Goal: Ask a question

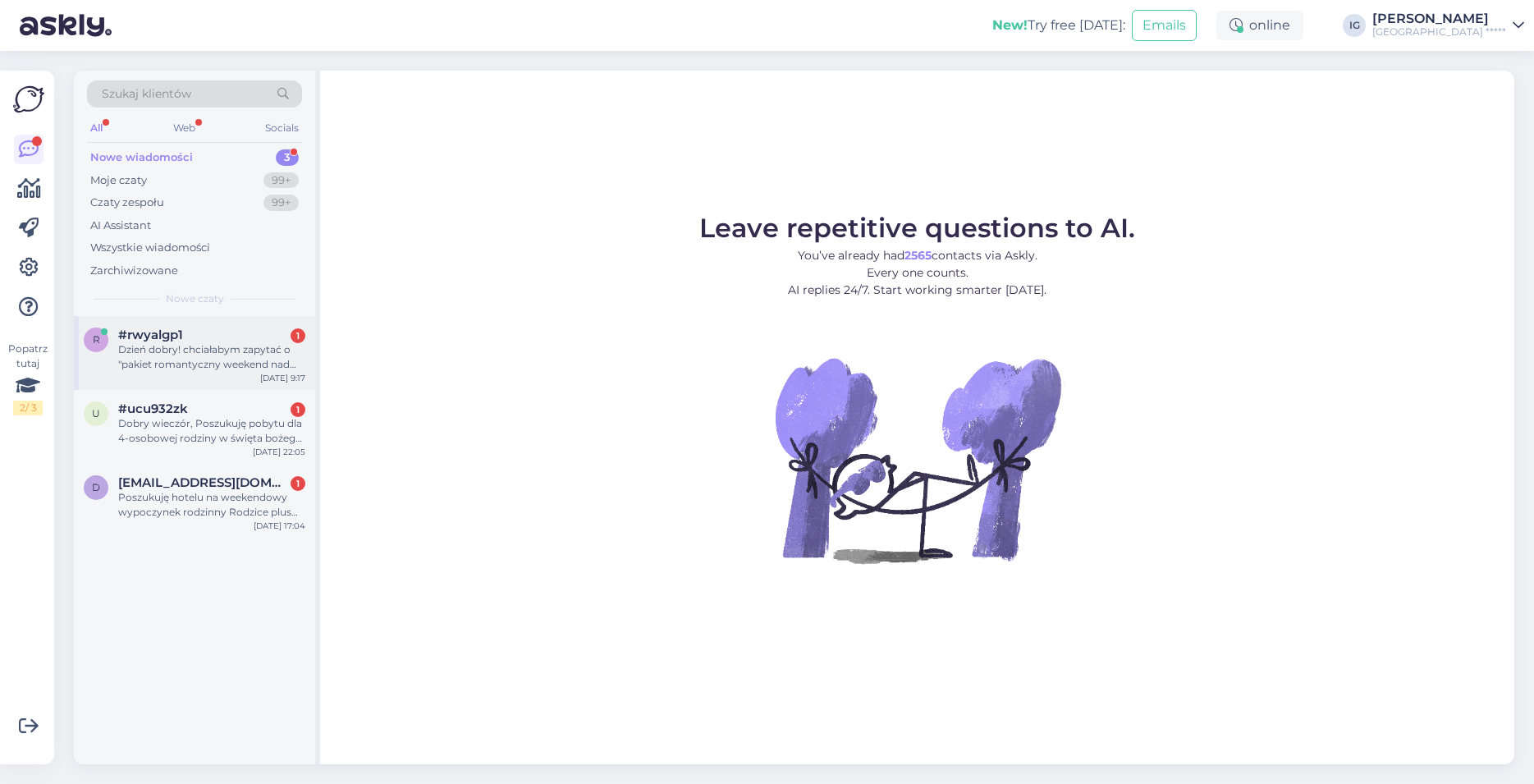
click at [148, 350] on div "Dzień dobry! chciałabym zapytać o "pakiet romantyczny weekend nad morzem". Jaka…" at bounding box center [212, 356] width 187 height 29
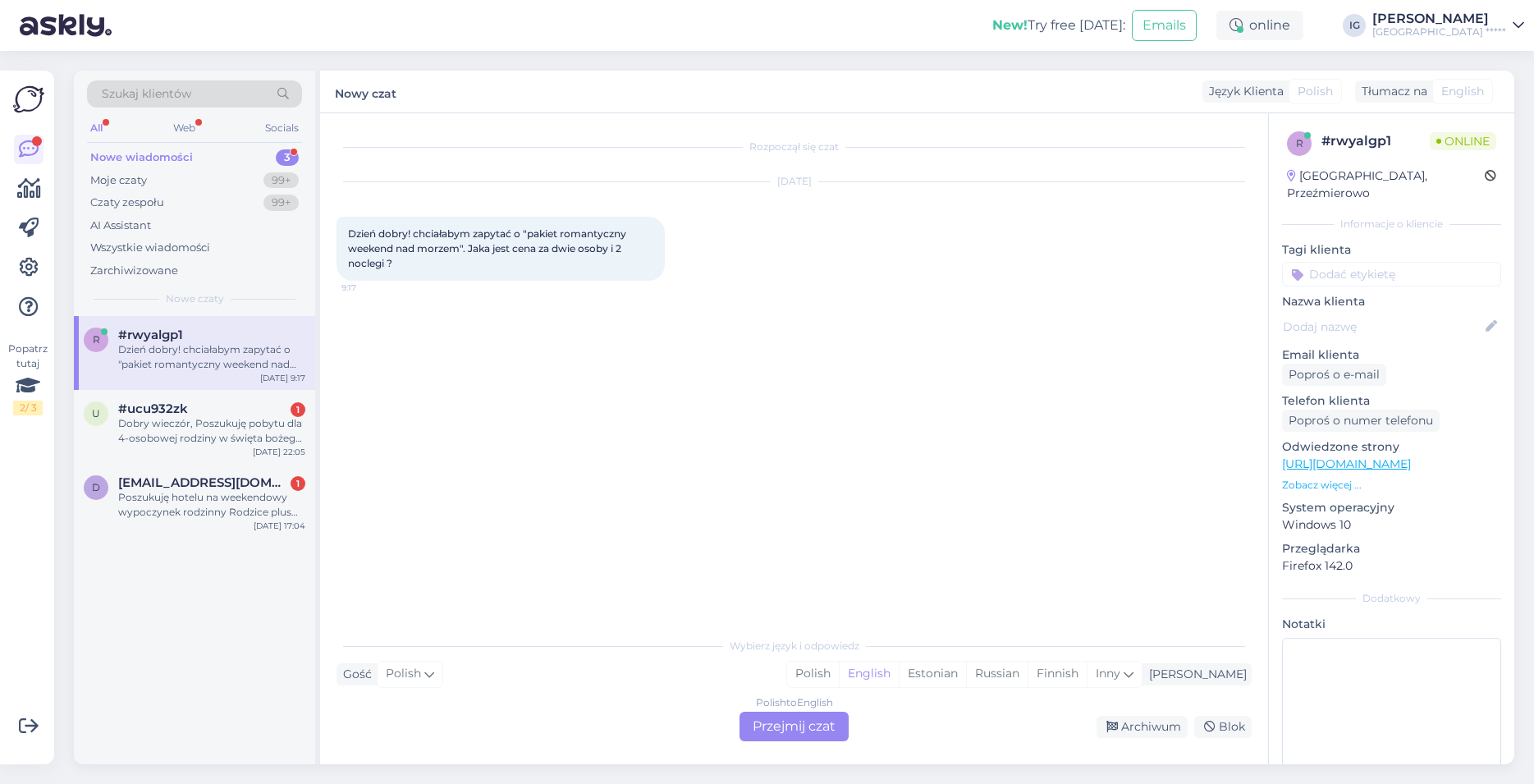
click at [811, 722] on div "Polish to English Przejmij czat" at bounding box center [794, 725] width 109 height 29
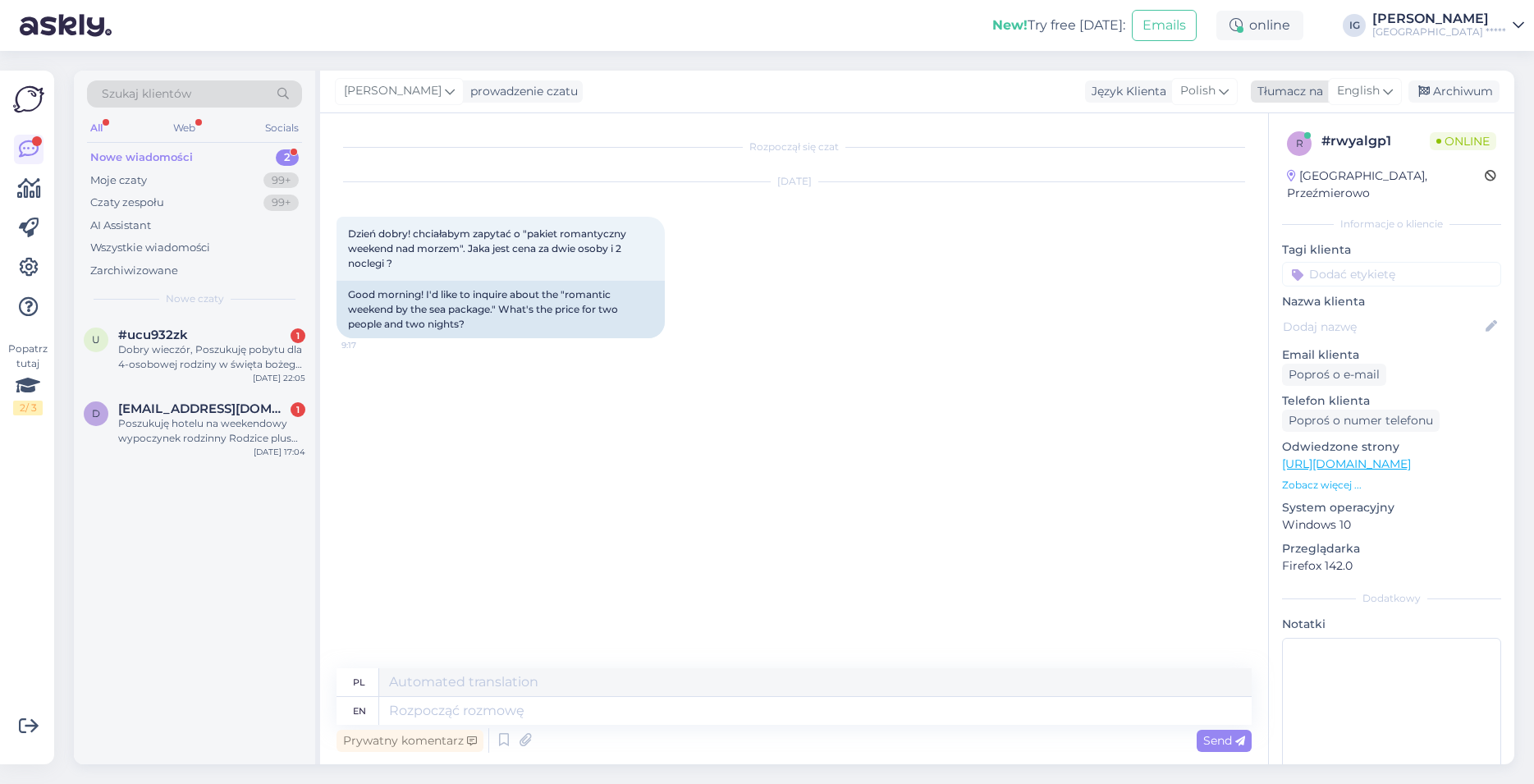
click at [1371, 85] on span "English" at bounding box center [1358, 91] width 43 height 18
type input "po"
click at [1300, 159] on link "Polish" at bounding box center [1326, 163] width 181 height 26
drag, startPoint x: 418, startPoint y: 708, endPoint x: 589, endPoint y: 692, distance: 171.7
click at [418, 707] on textarea at bounding box center [793, 707] width 915 height 34
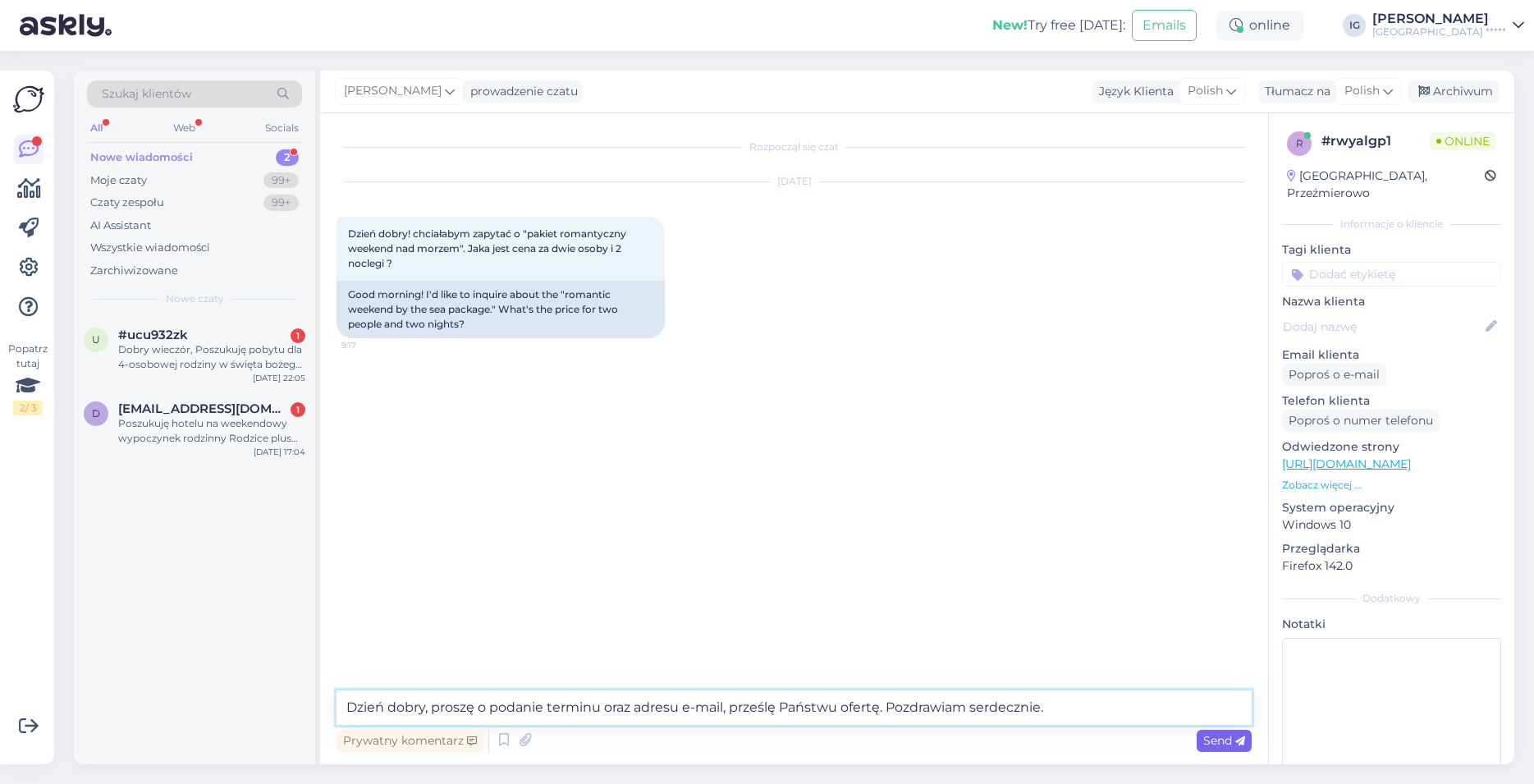
type textarea "Dzień dobry, proszę o podanie terminu oraz adresu e-mail, prześlę Państwu ofert…"
click at [1219, 740] on span "Send" at bounding box center [1224, 740] width 42 height 15
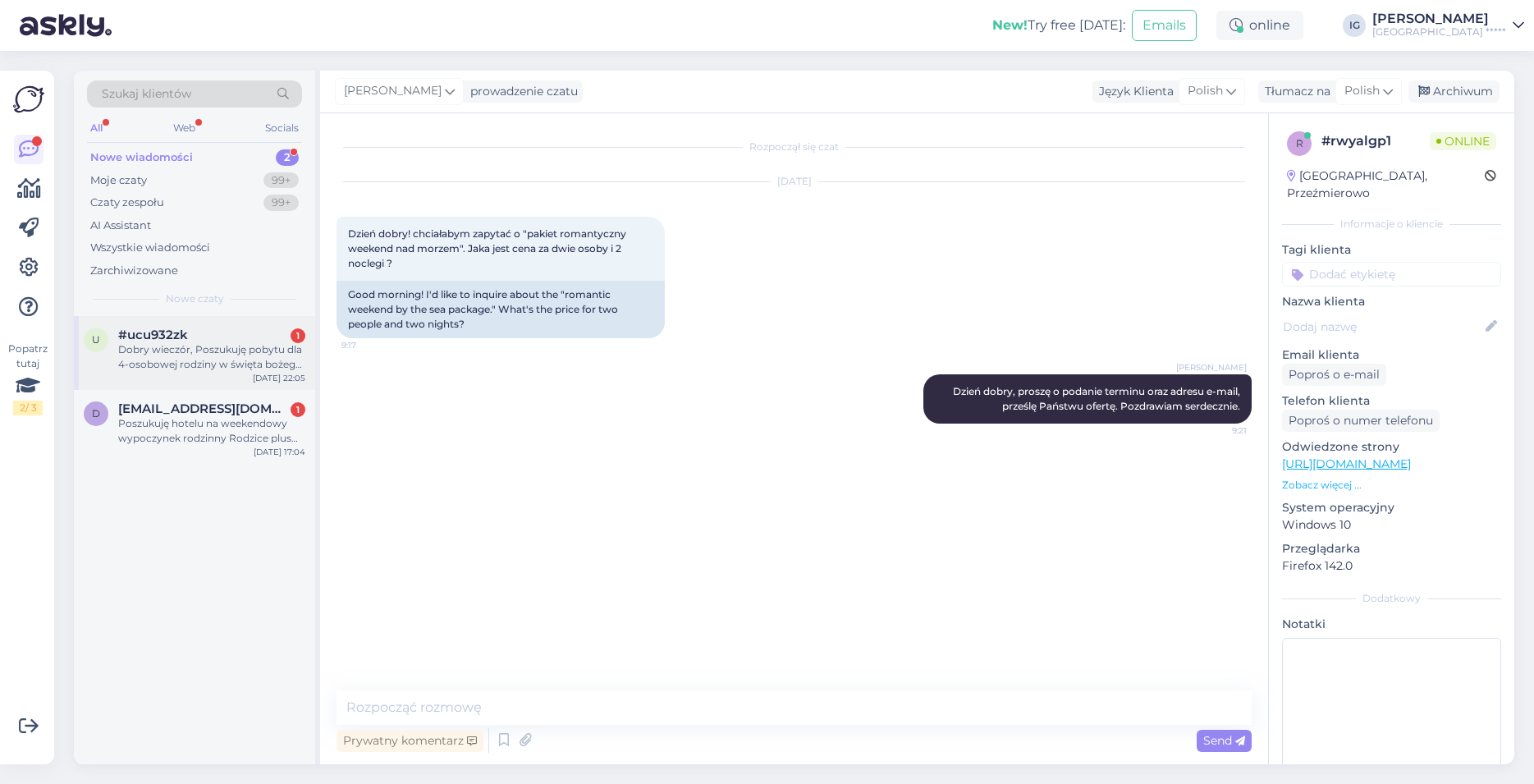
click at [182, 351] on div "Dobry wieczór, Poszukuję pobytu dla 4-osobowej rodziny w święta bożego narodzen…" at bounding box center [212, 356] width 187 height 29
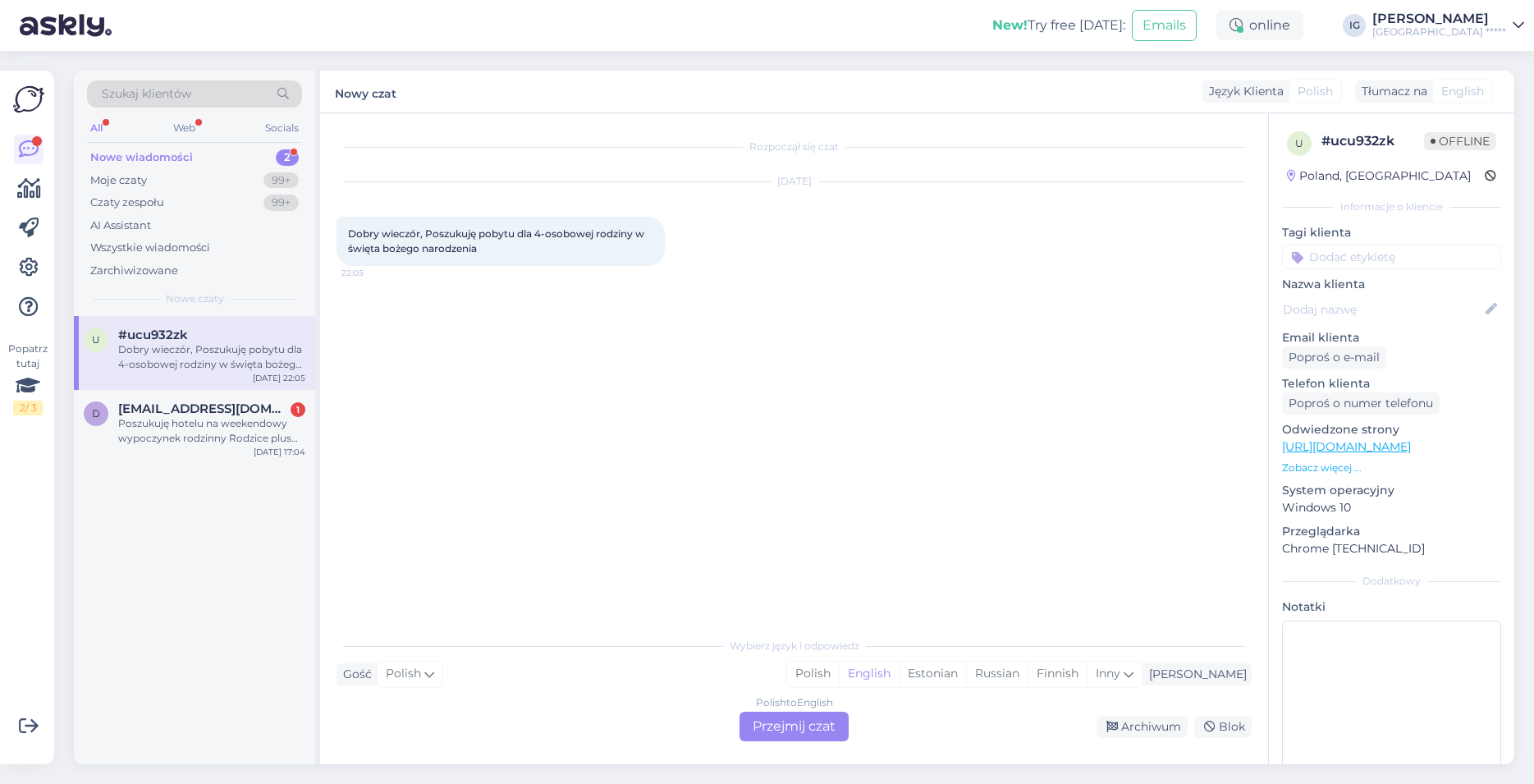
click at [798, 720] on div "Polish to English Przejmij czat" at bounding box center [794, 725] width 109 height 29
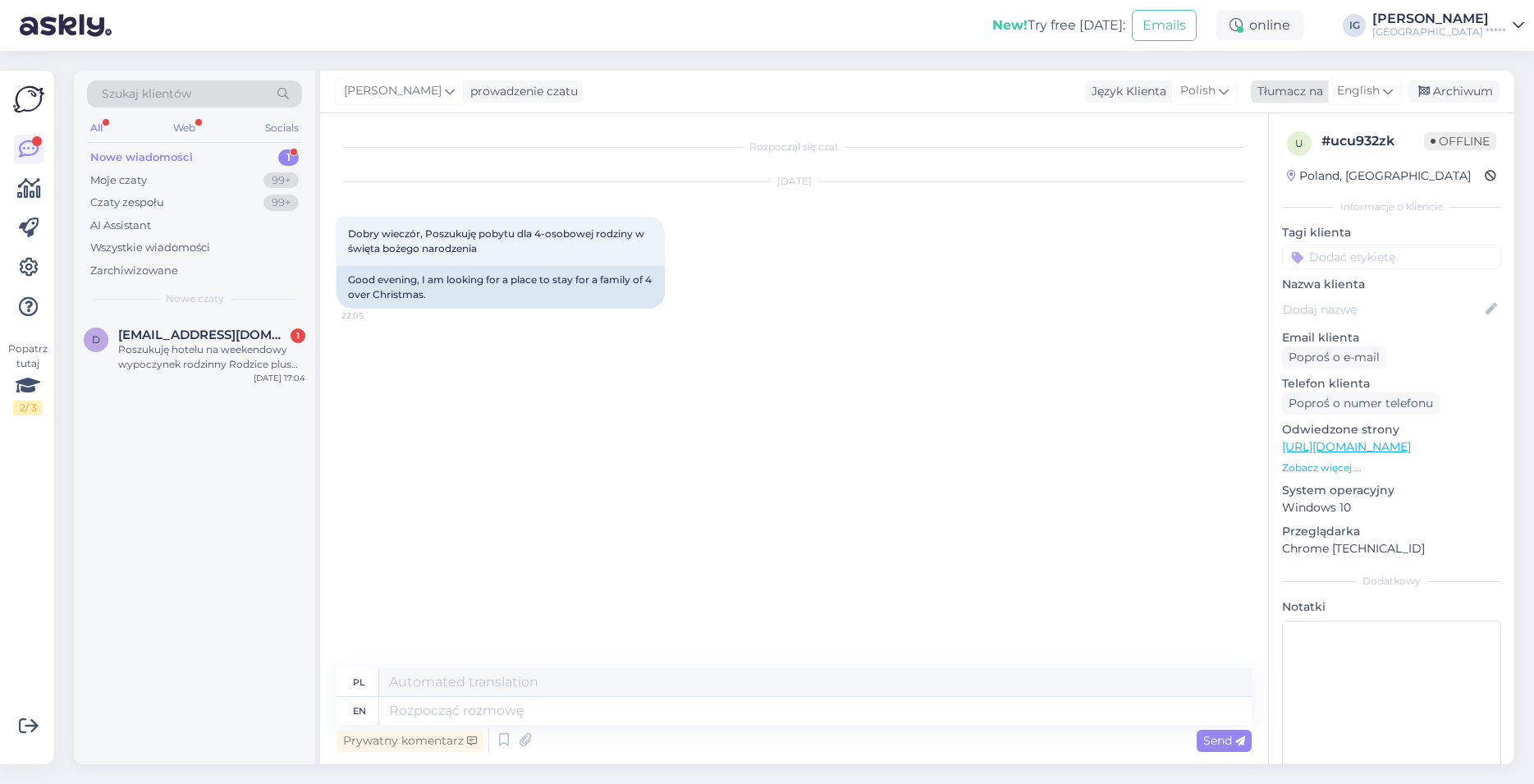
click at [1364, 88] on span "English" at bounding box center [1358, 91] width 43 height 18
click at [1315, 160] on link "Polish" at bounding box center [1326, 163] width 181 height 26
click at [433, 710] on textarea at bounding box center [793, 707] width 915 height 34
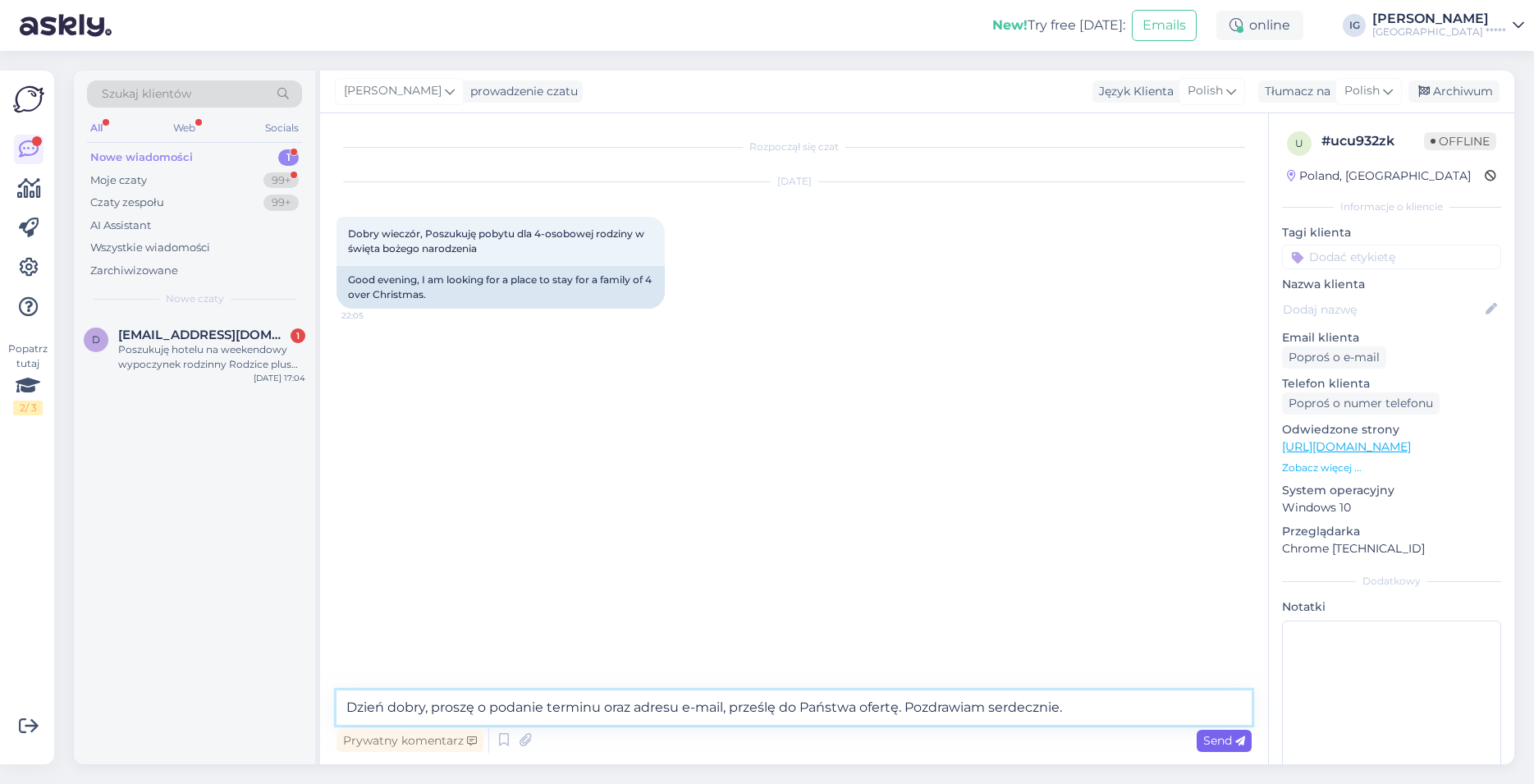
type textarea "Dzień dobry, proszę o podanie terminu oraz adresu e-mail, prześlę do Państwa of…"
click at [1226, 743] on span "Send" at bounding box center [1224, 740] width 42 height 15
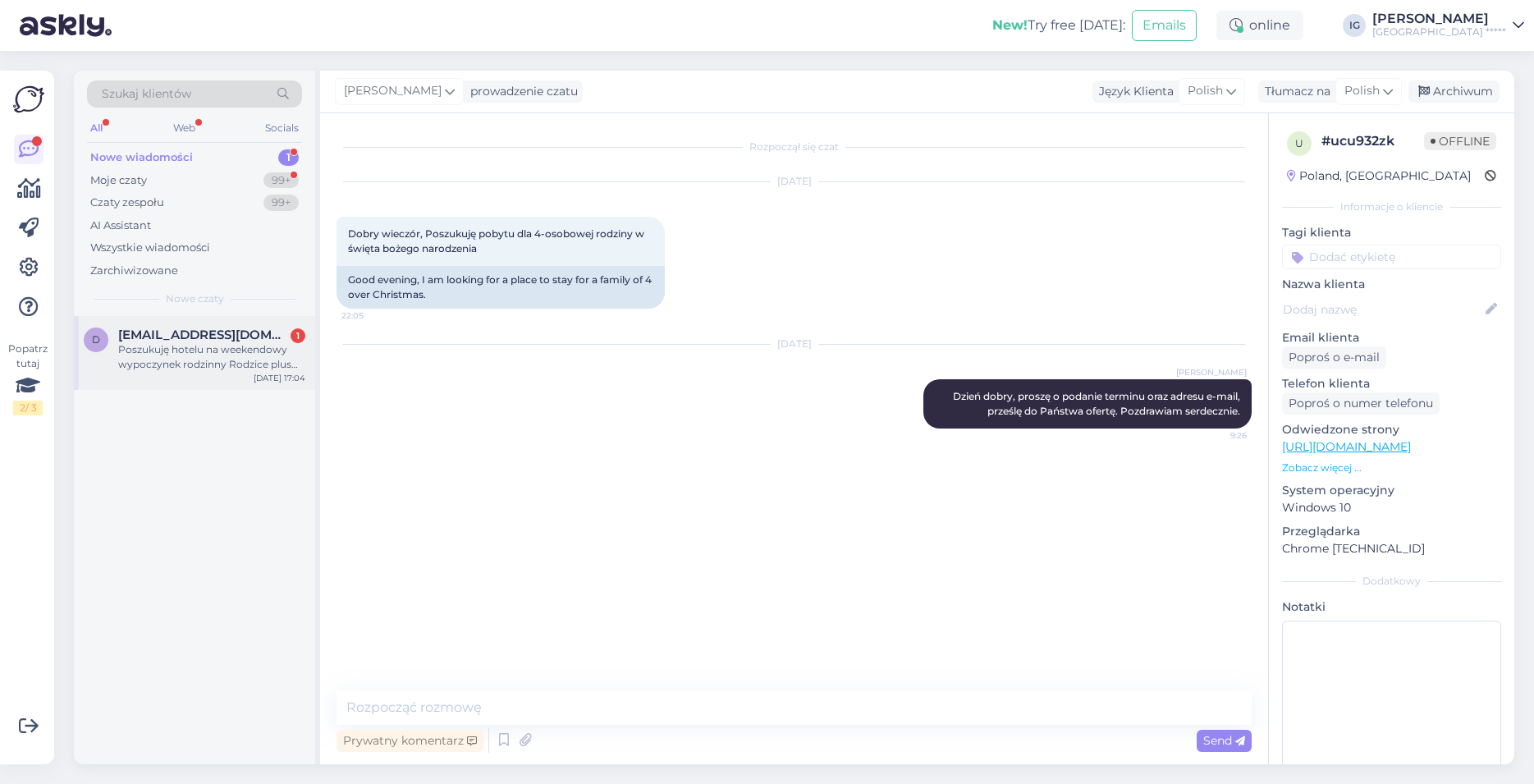
click at [211, 340] on span "[EMAIL_ADDRESS][DOMAIN_NAME]" at bounding box center [203, 335] width 171 height 15
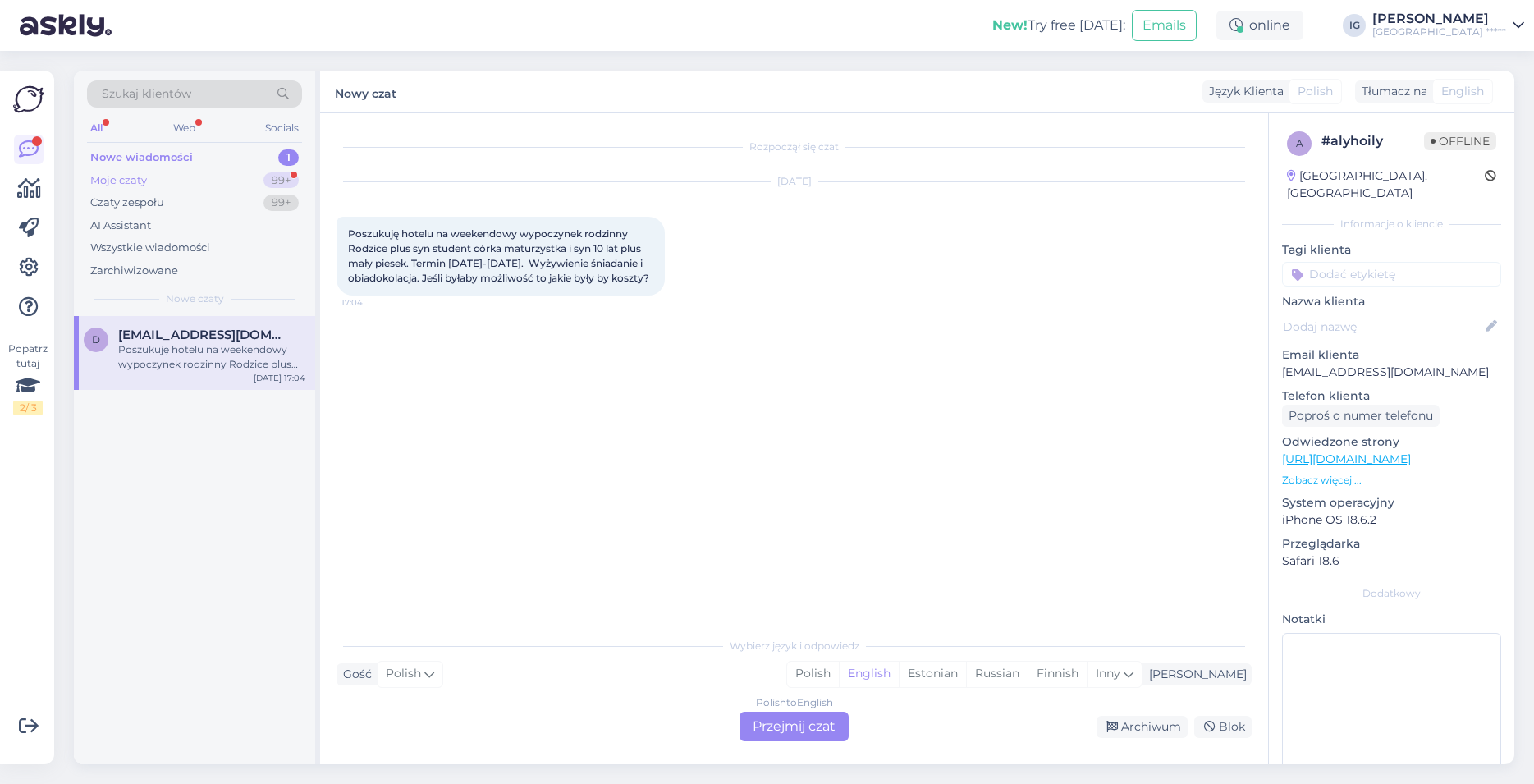
click at [155, 179] on div "Moje czaty 99+" at bounding box center [194, 180] width 215 height 23
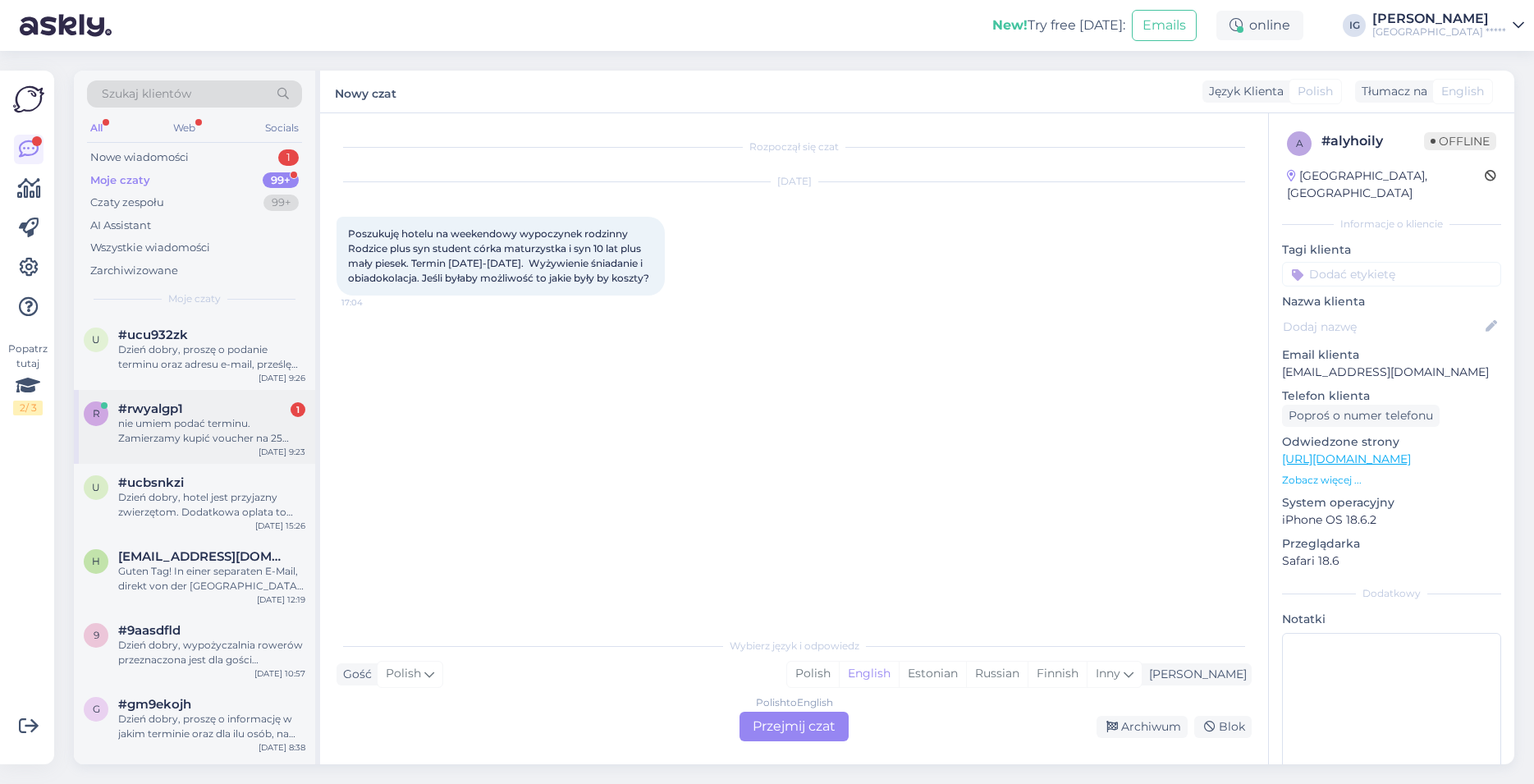
click at [187, 417] on div "nie umiem podać terminu. Zamierzamy kupić voucher na 25 rocznicę ślubu" at bounding box center [212, 430] width 187 height 29
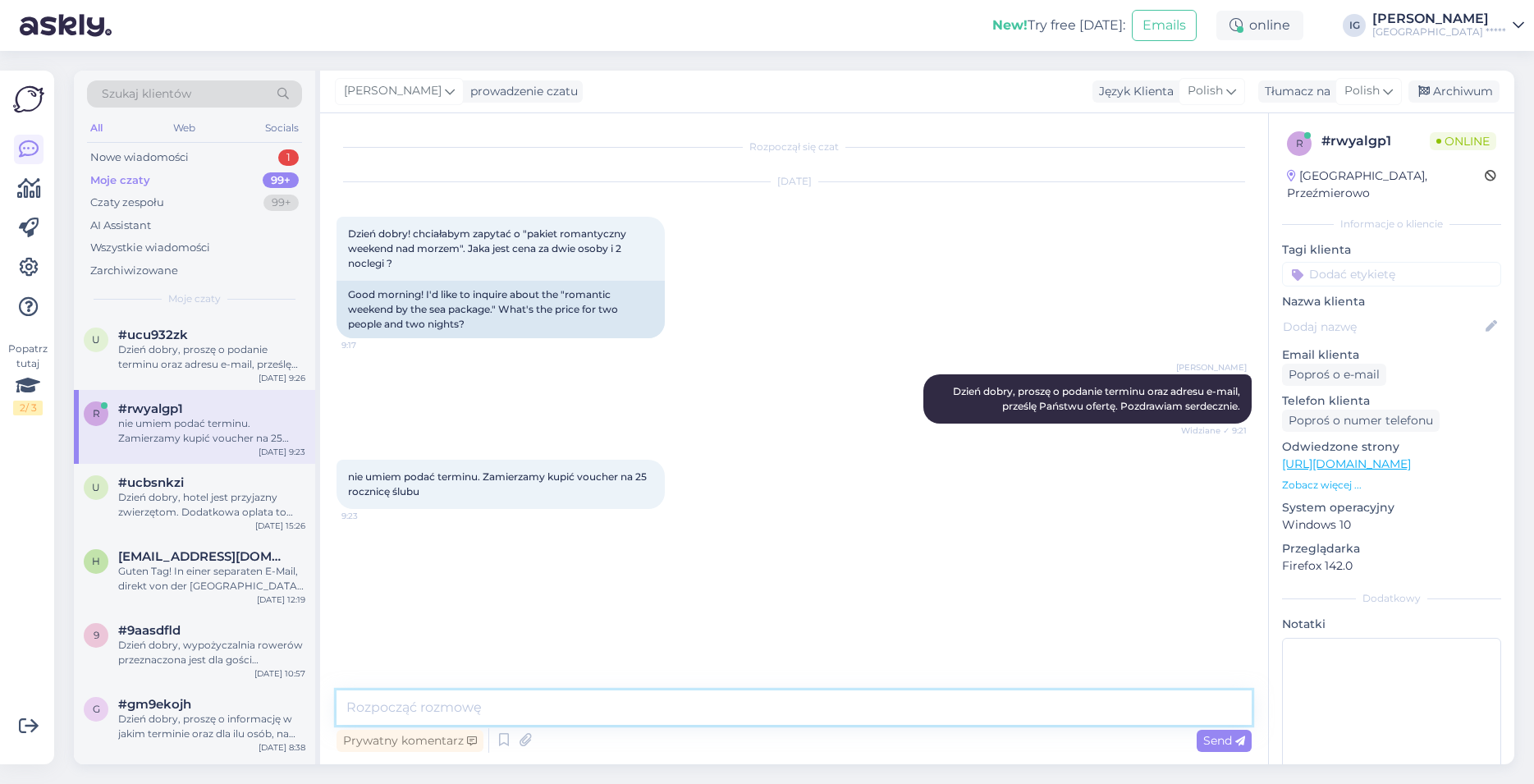
click at [436, 706] on textarea at bounding box center [793, 707] width 915 height 34
type textarea "Dzień dobry,"
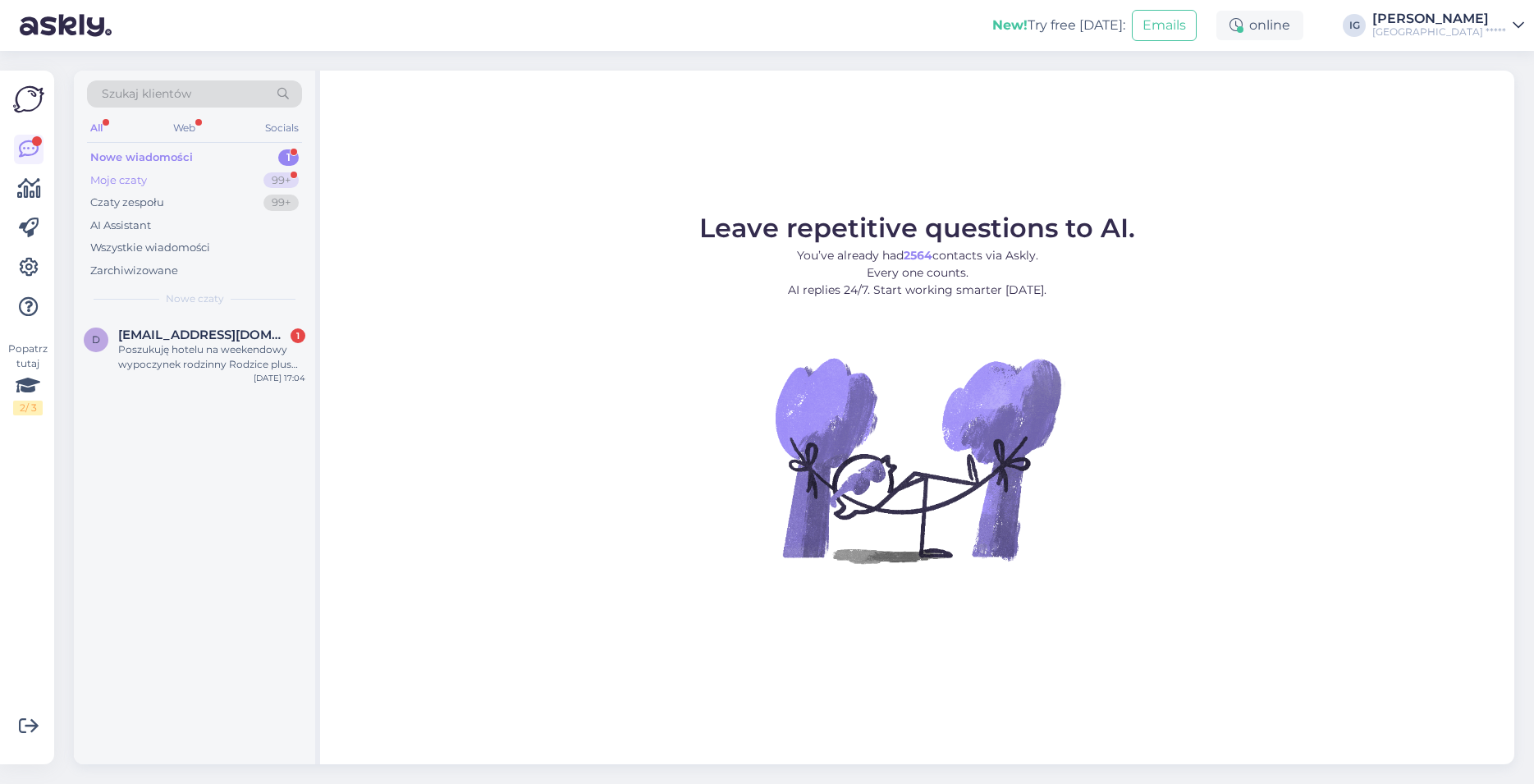
click at [156, 178] on div "Moje czaty 99+" at bounding box center [194, 180] width 215 height 23
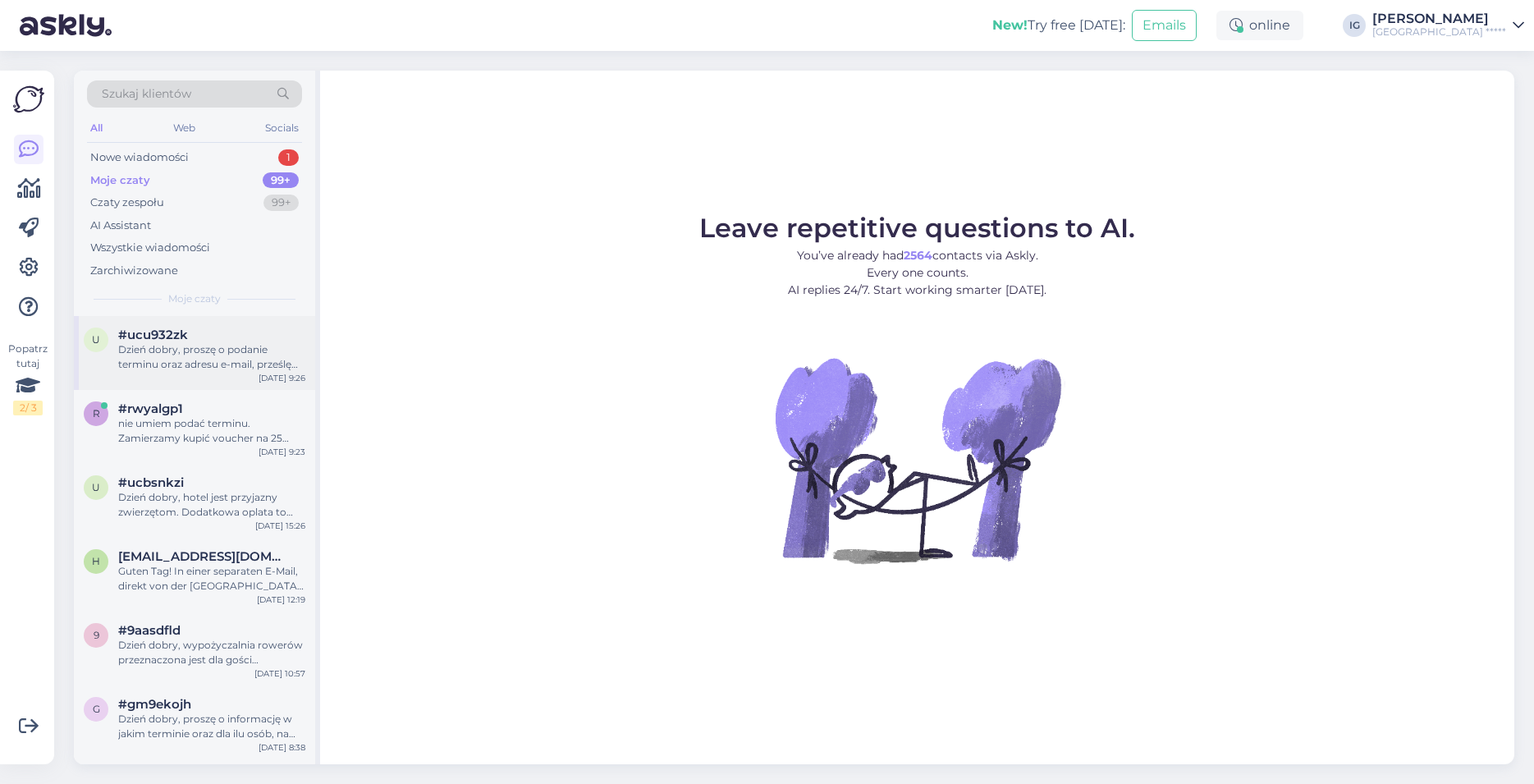
click at [192, 350] on div "Dzień dobry, proszę o podanie terminu oraz adresu e-mail, prześlę do Państwa of…" at bounding box center [212, 356] width 187 height 29
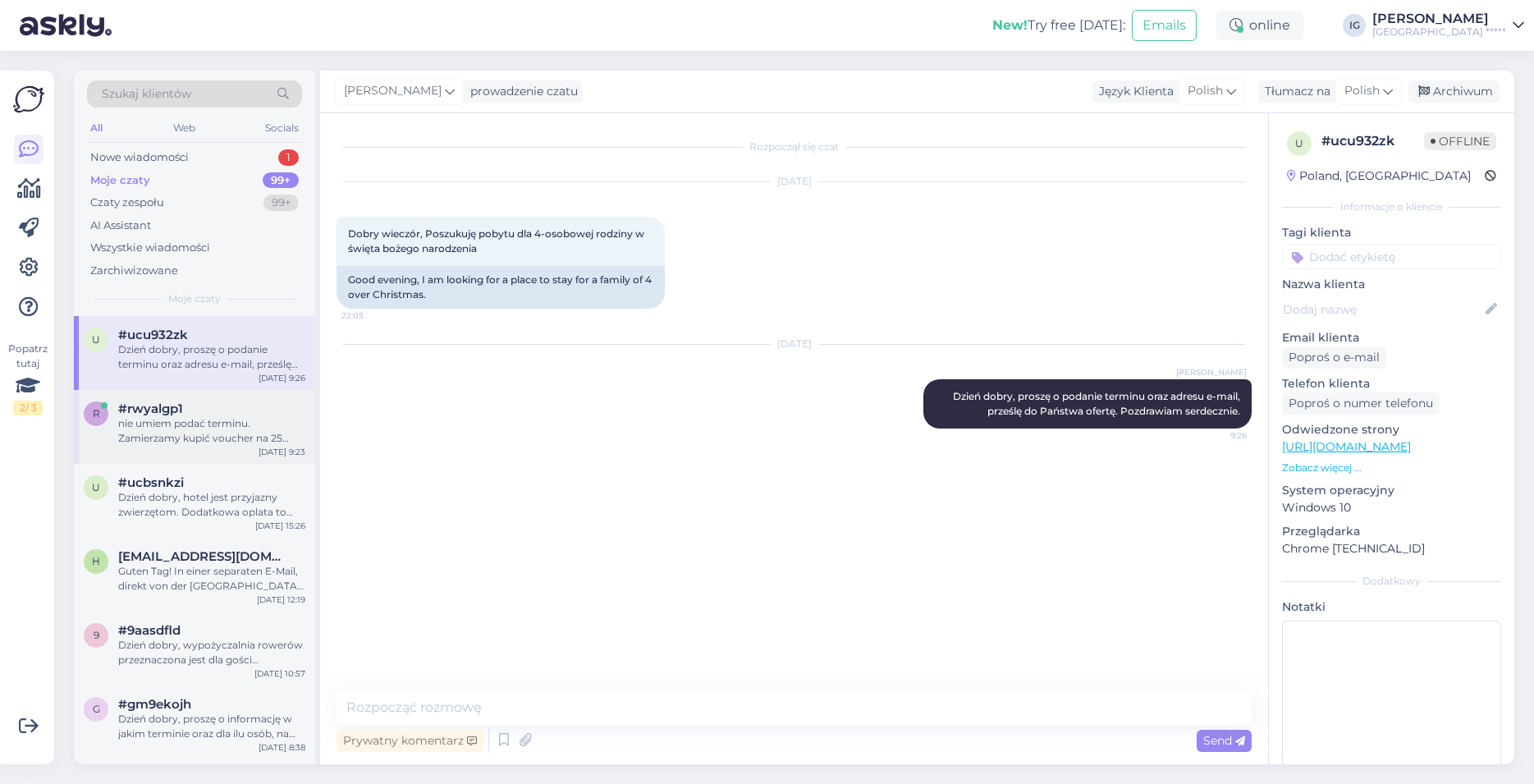
click at [198, 428] on div "nie umiem podać terminu. Zamierzamy kupić voucher na 25 rocznicę ślubu" at bounding box center [212, 430] width 187 height 29
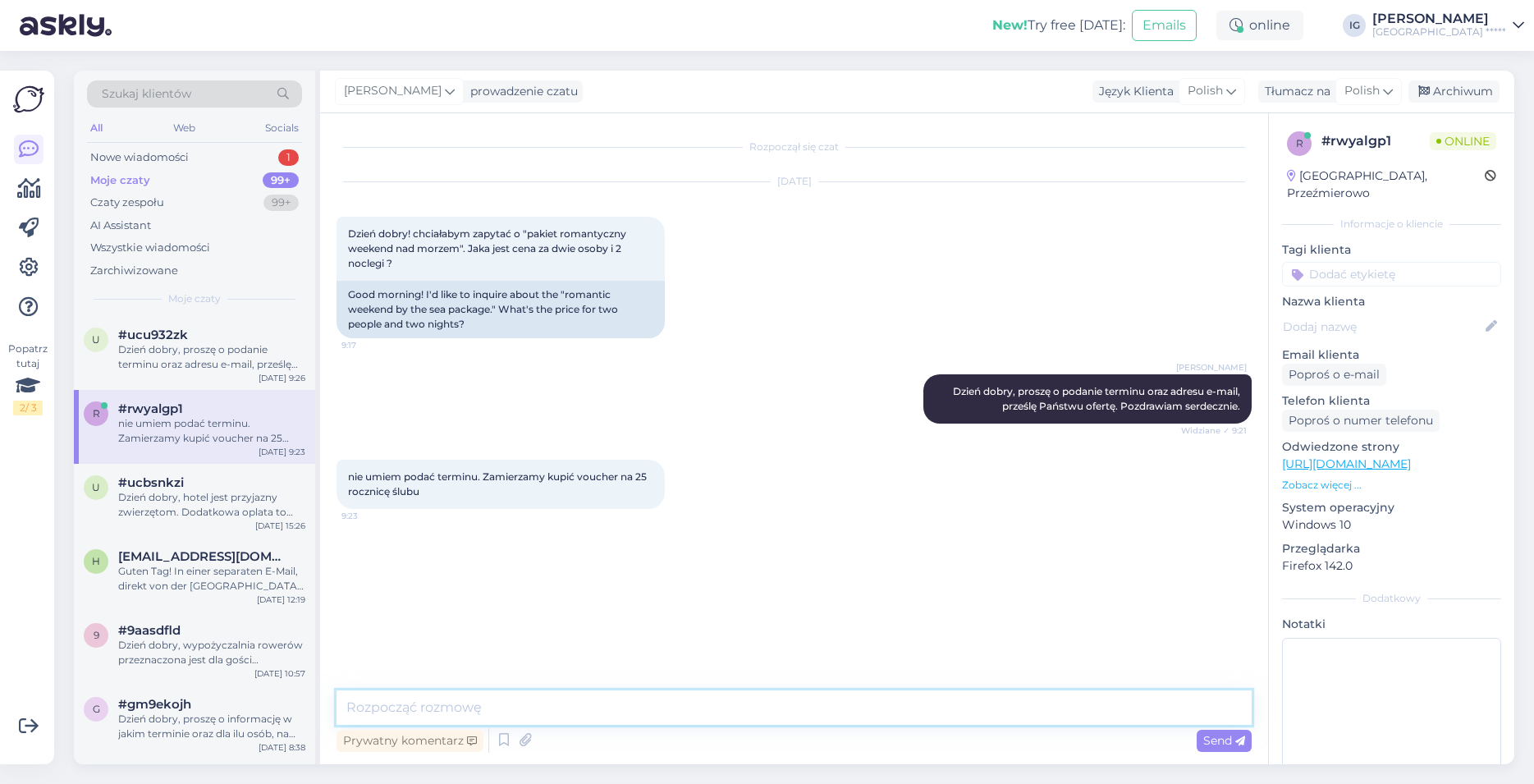
click at [358, 705] on textarea at bounding box center [793, 707] width 915 height 34
click at [441, 703] on textarea "Dzień dobry, pakiet romantyczny Weekend dla Dwojga, w różnych terminach obowiąz…" at bounding box center [793, 707] width 915 height 34
click at [1006, 705] on textarea "Dzień dobry, Pakiet romantyczny Weekend dla Dwojga, w różnych terminach obowiąz…" at bounding box center [793, 707] width 915 height 34
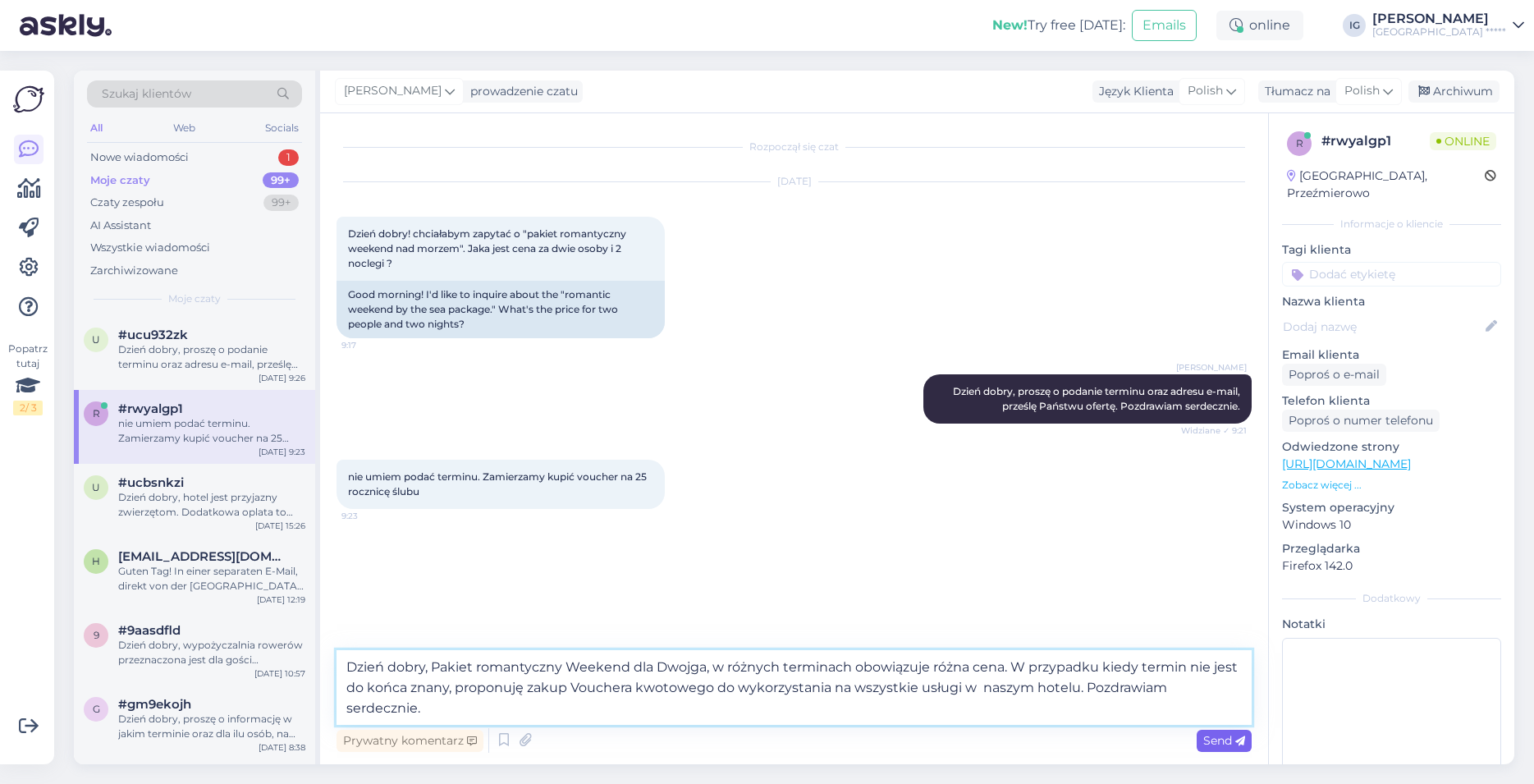
type textarea "Dzień dobry, Pakiet romantyczny Weekend dla Dwojga, w różnych terminach obowiąz…"
click at [1218, 740] on span "Send" at bounding box center [1224, 740] width 42 height 15
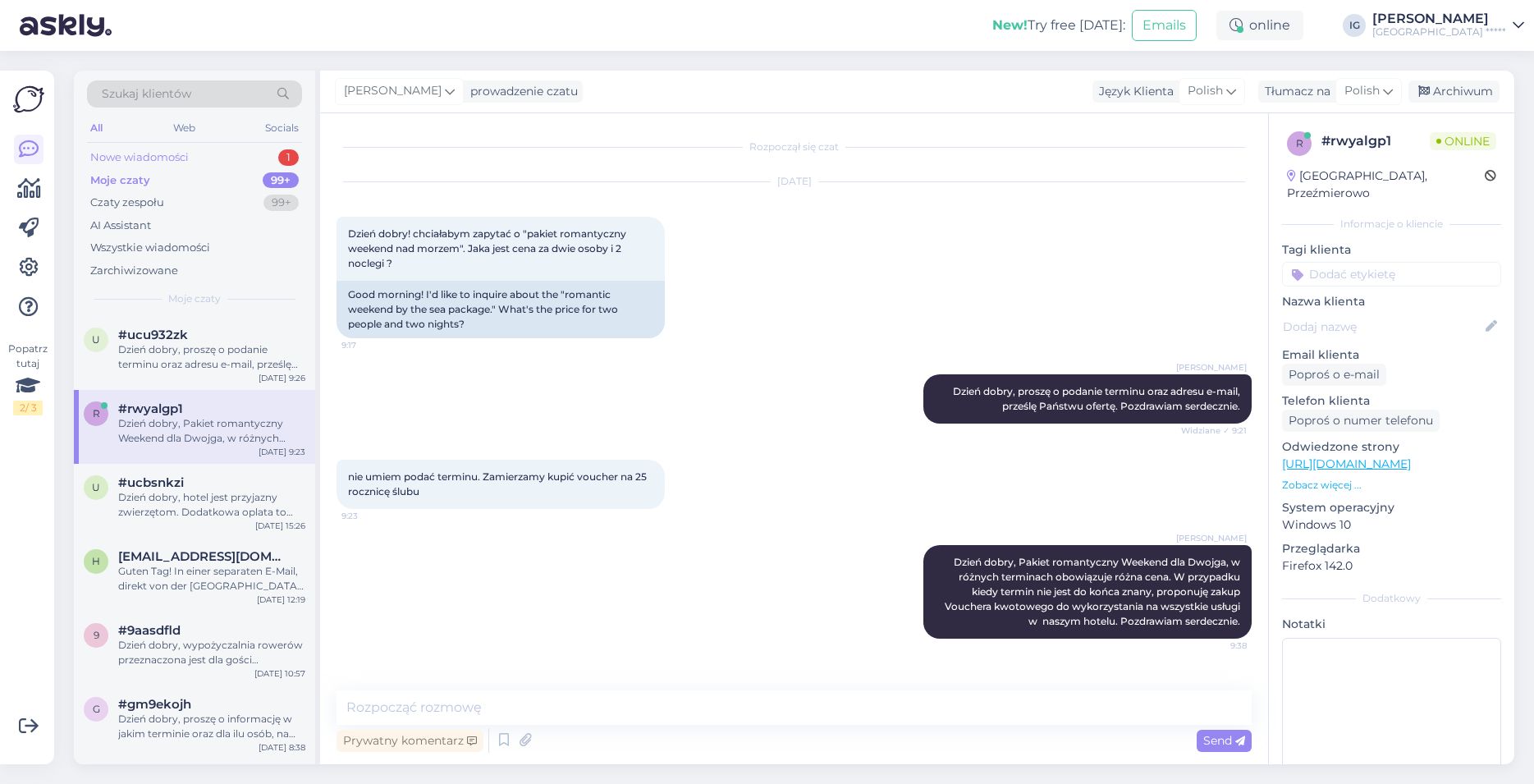
click at [173, 156] on div "Nowe wiadomości" at bounding box center [140, 157] width 99 height 17
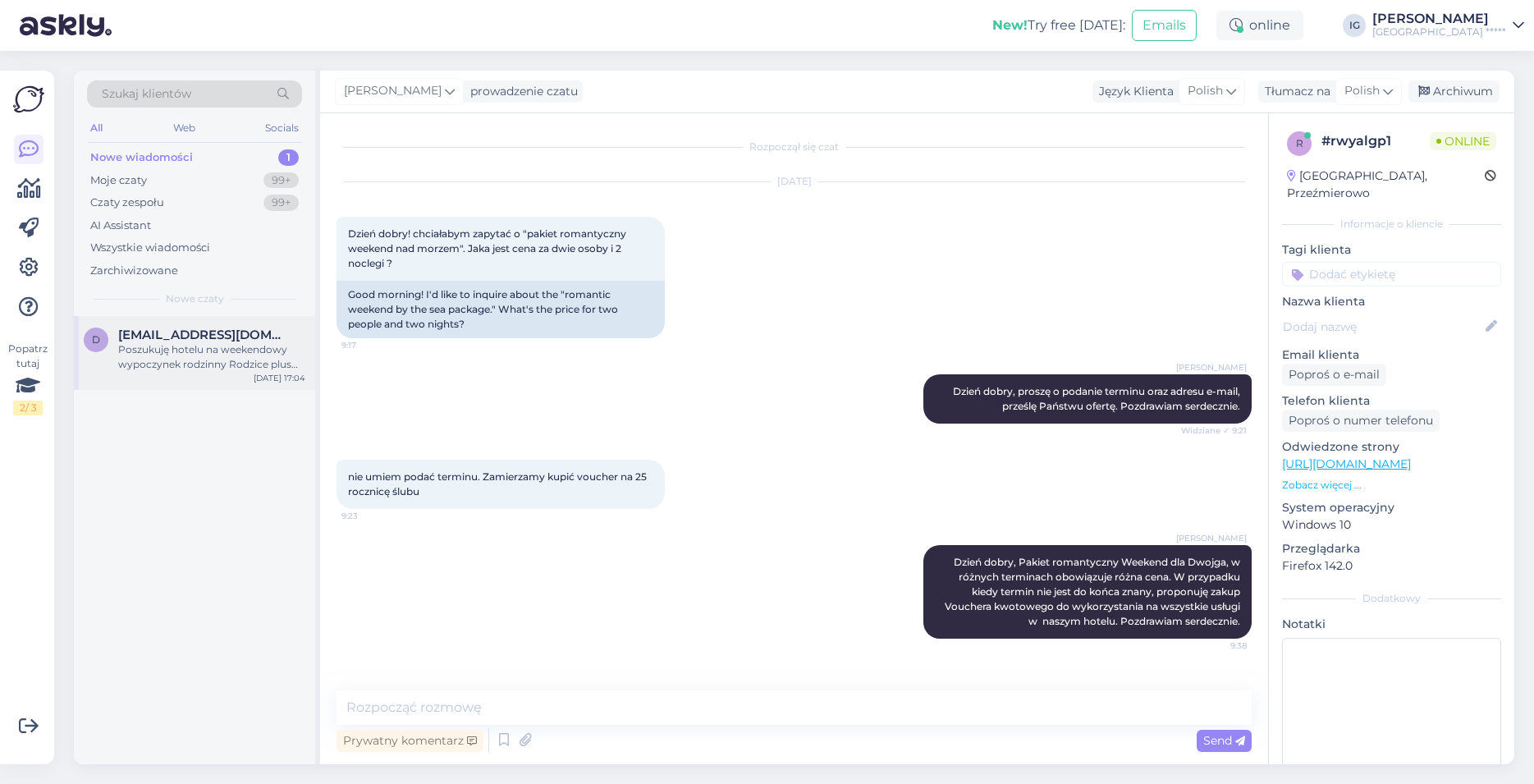
click at [159, 348] on div "Poszukuję hotelu na weekendowy wypoczynek rodzinny Rodzice plus syn student cór…" at bounding box center [212, 356] width 187 height 29
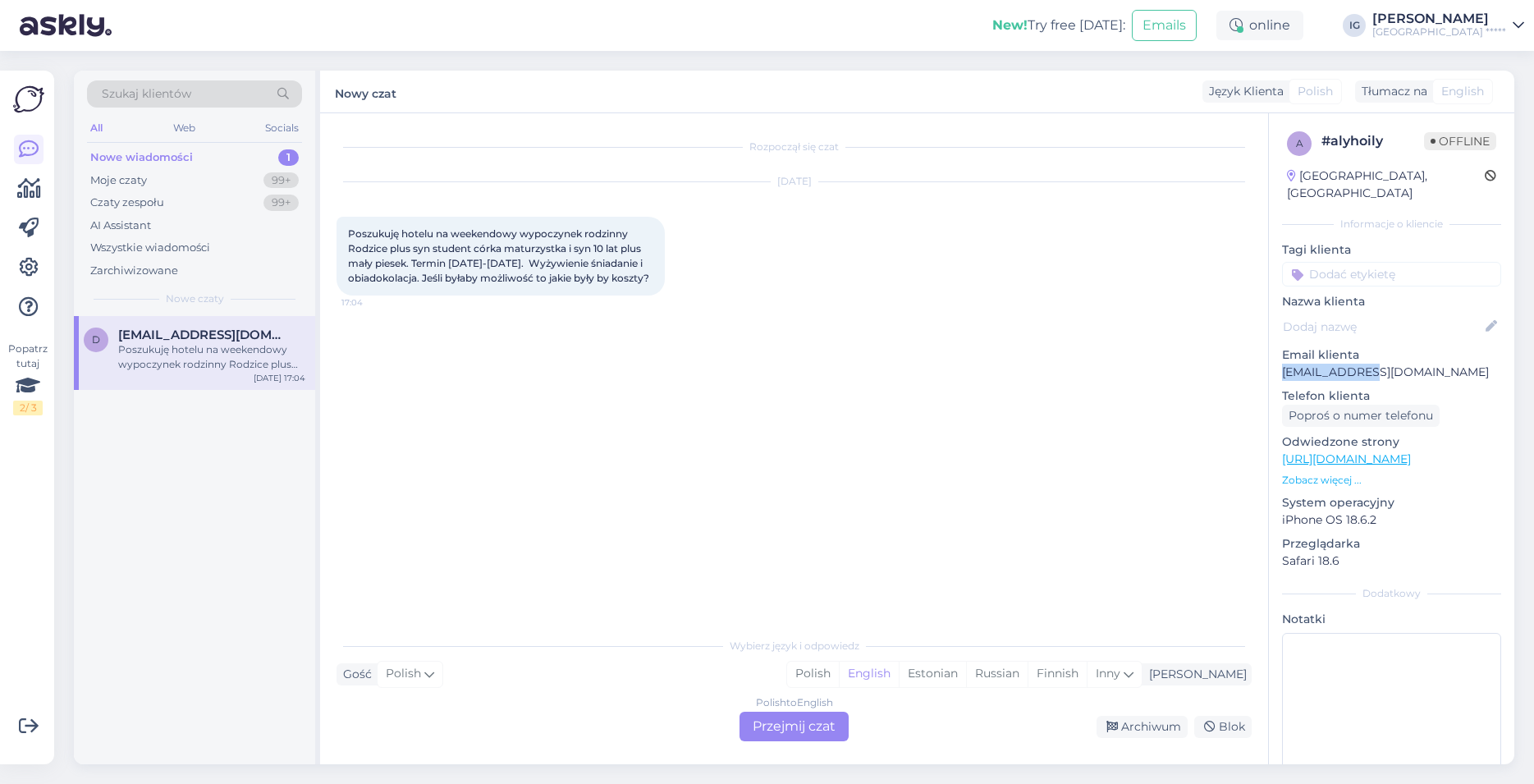
drag, startPoint x: 1370, startPoint y: 359, endPoint x: 1280, endPoint y: 356, distance: 90.0
click at [1282, 363] on p "[EMAIL_ADDRESS][DOMAIN_NAME]" at bounding box center [1392, 372] width 219 height 18
copy p "[EMAIL_ADDRESS][DOMAIN_NAME]"
click at [799, 730] on div "Polish to English Przejmij czat" at bounding box center [794, 725] width 109 height 29
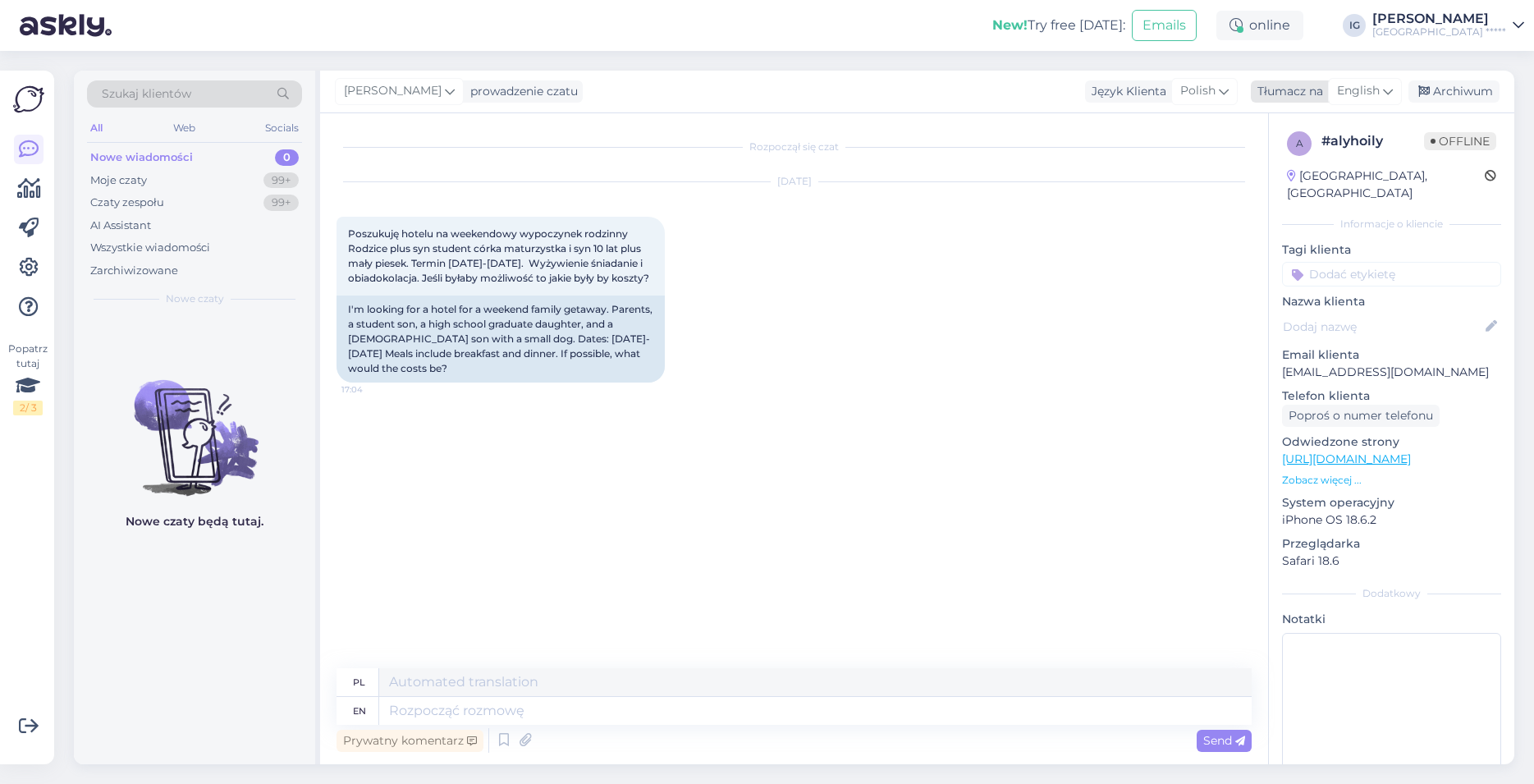
click at [1375, 90] on span "English" at bounding box center [1358, 91] width 43 height 18
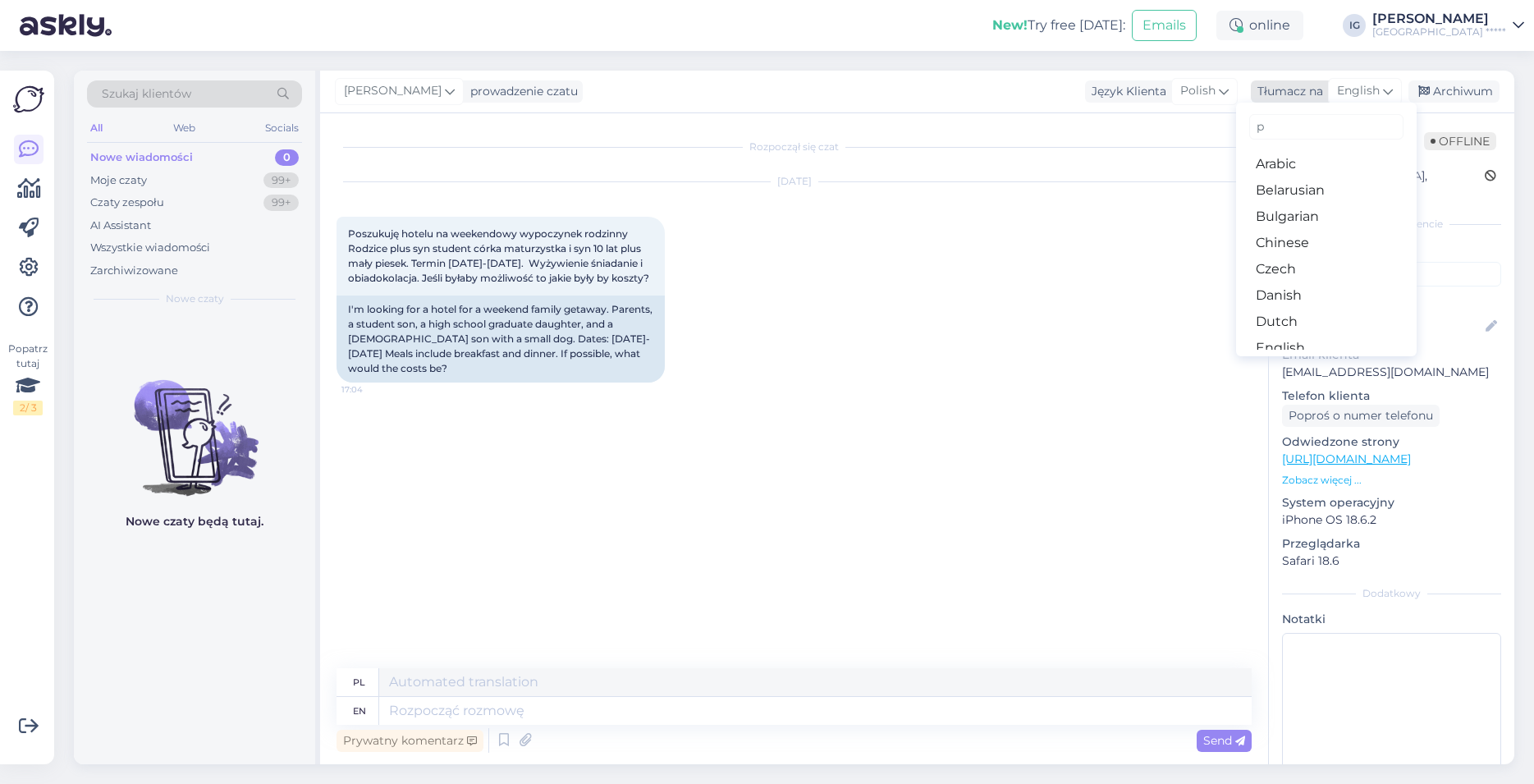
type input "po"
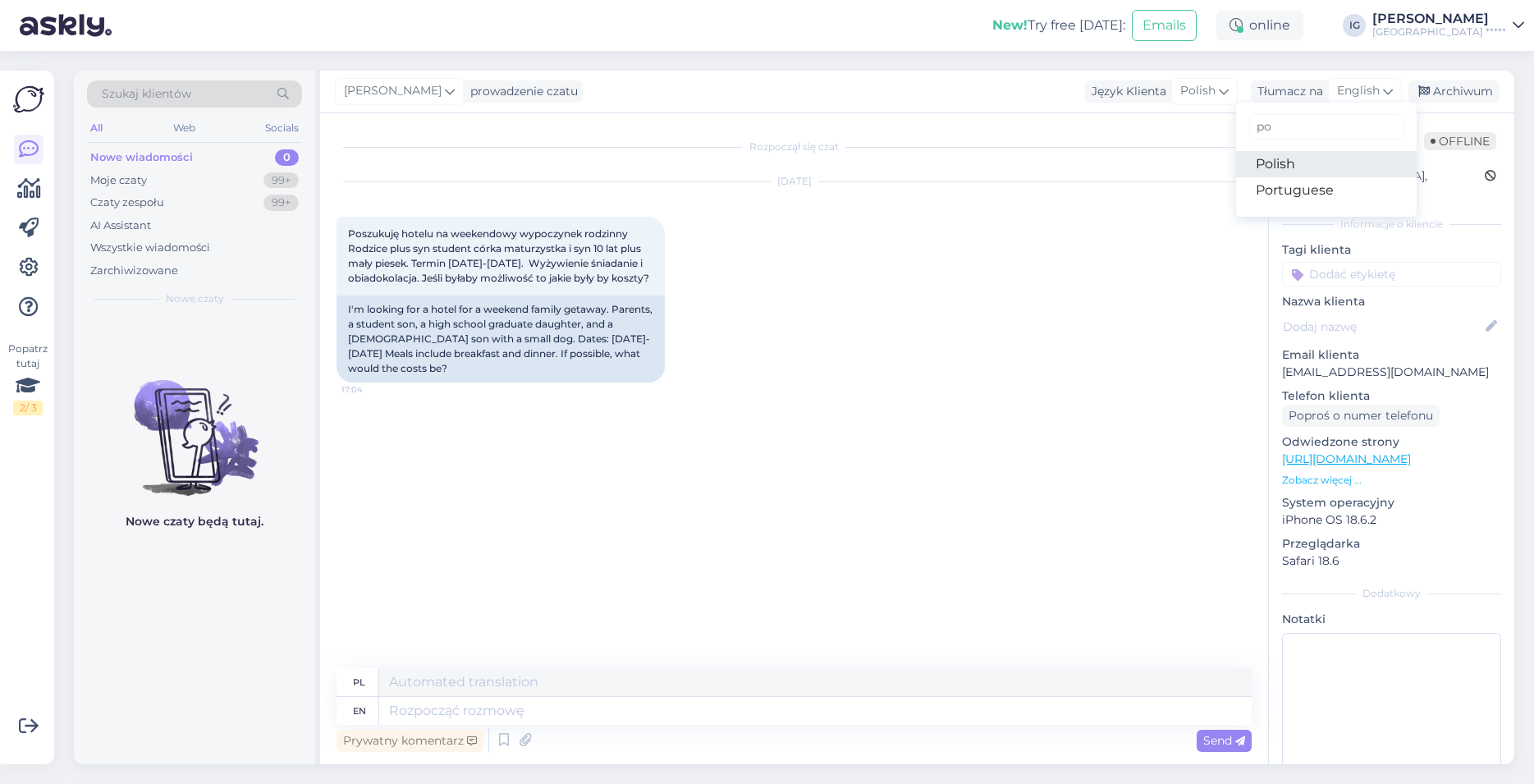
click at [1306, 162] on link "Polish" at bounding box center [1326, 163] width 181 height 26
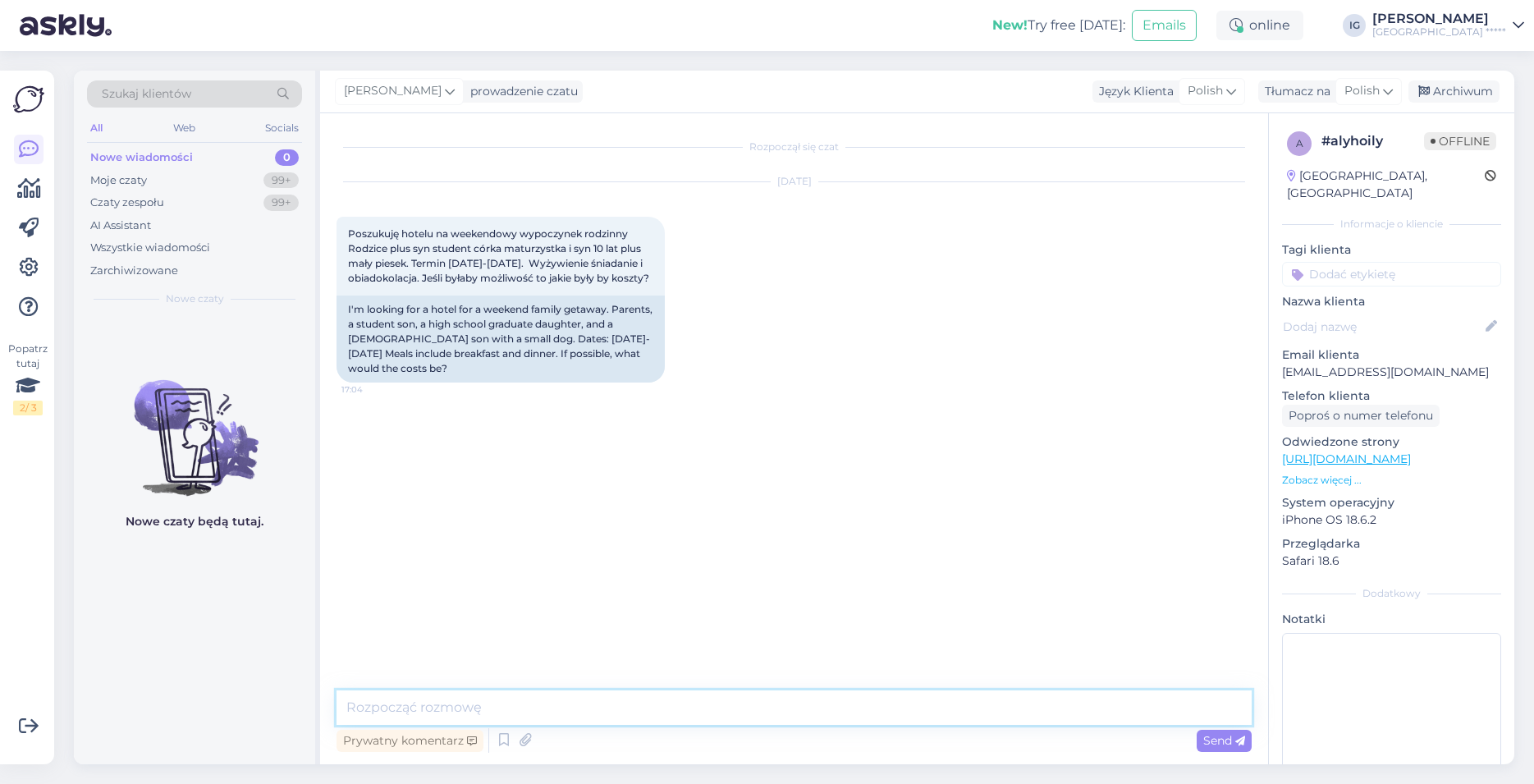
click at [358, 704] on textarea at bounding box center [793, 707] width 915 height 34
paste textarea "Dzień dobry, w osobnej wiadomości e-mail, bezpośrednio ze strony HAVET Hotel Re…"
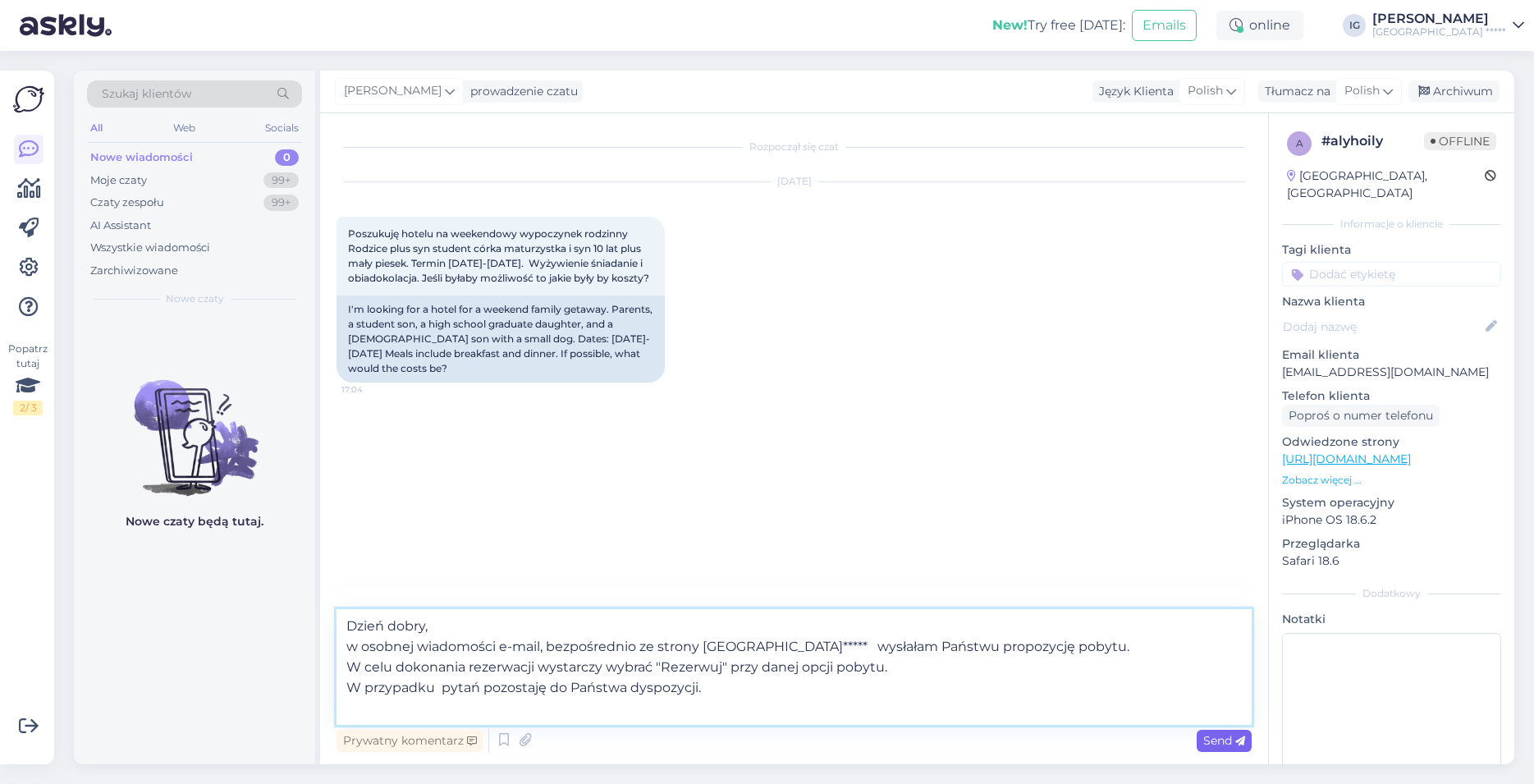
type textarea "Dzień dobry, w osobnej wiadomości e-mail, bezpośrednio ze strony HAVET Hotel Re…"
click at [1221, 745] on span "Send" at bounding box center [1224, 740] width 42 height 15
